Goal: Information Seeking & Learning: Learn about a topic

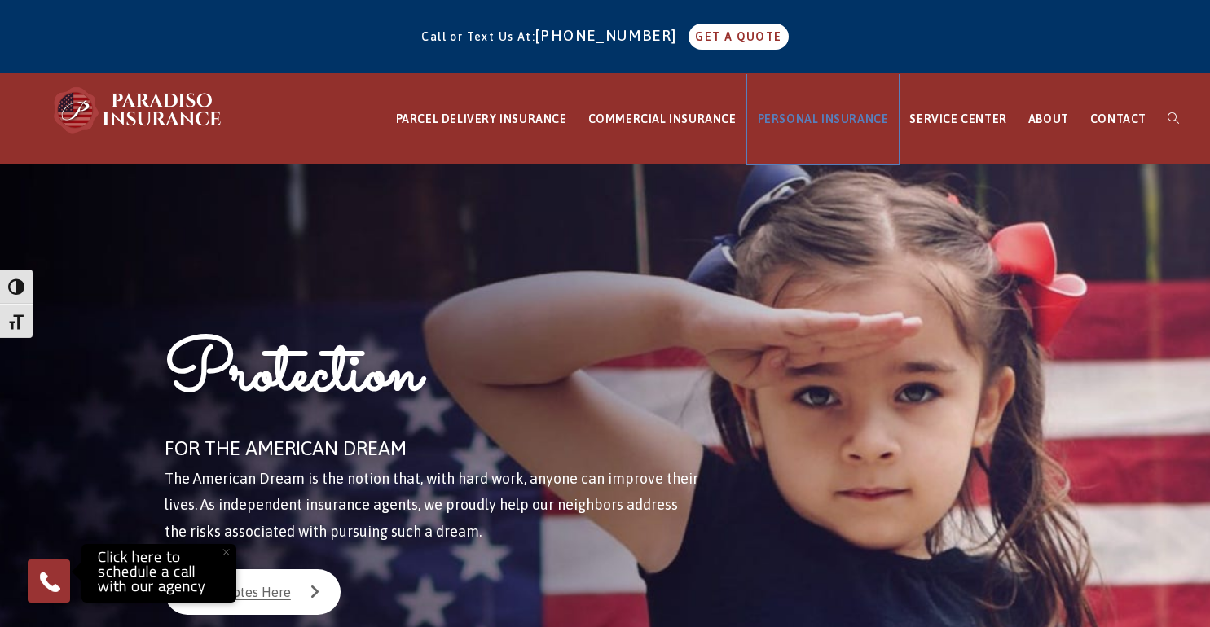
click at [822, 119] on span "PERSONAL INSURANCE" at bounding box center [823, 118] width 131 height 13
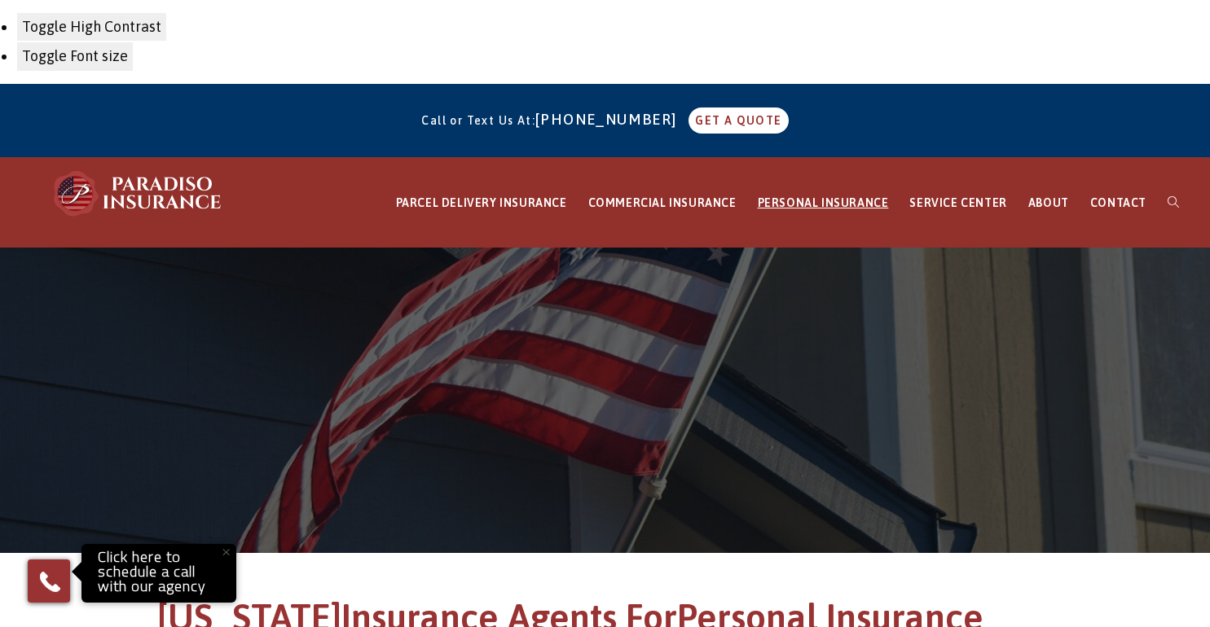
click at [822, 119] on div "Call or Text Us At: [PHONE_NUMBER] GET A QUOTE" at bounding box center [605, 120] width 1210 height 60
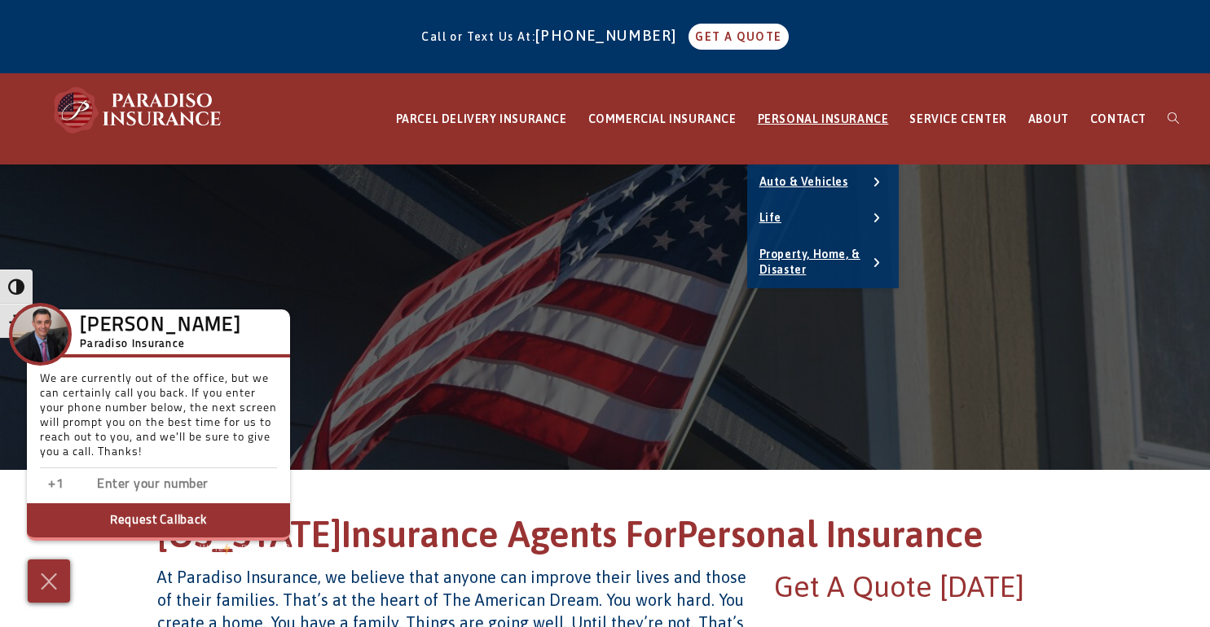
click at [958, 203] on span at bounding box center [605, 317] width 1210 height 305
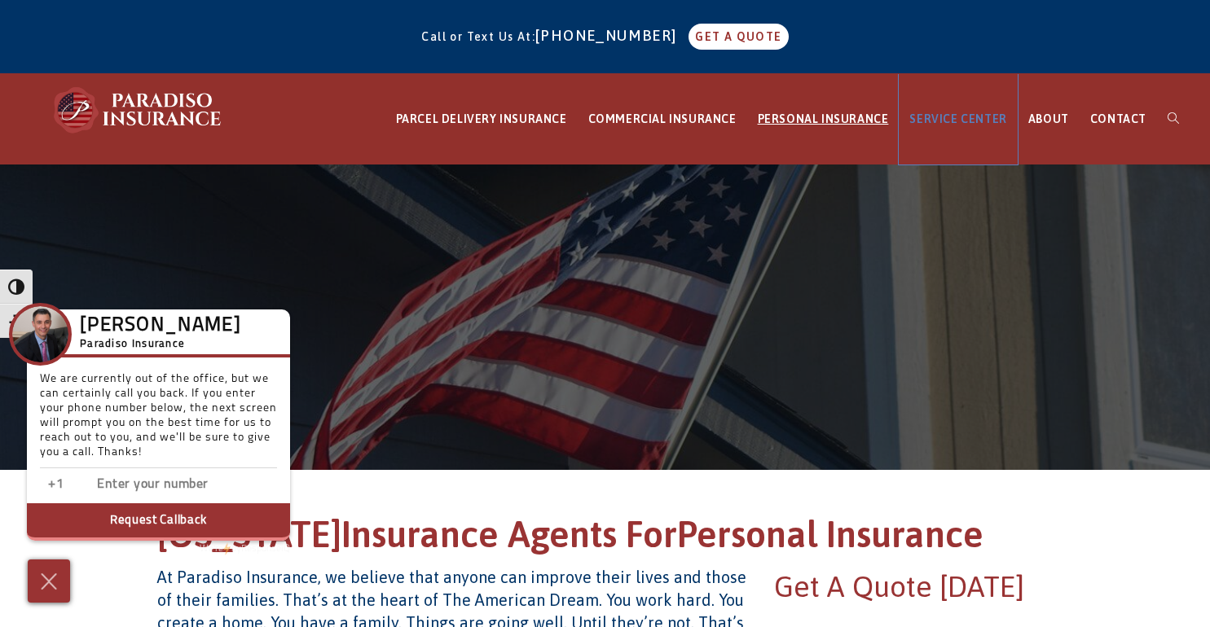
click at [958, 119] on span "SERVICE CENTER" at bounding box center [957, 118] width 97 height 13
